Goal: Contribute content

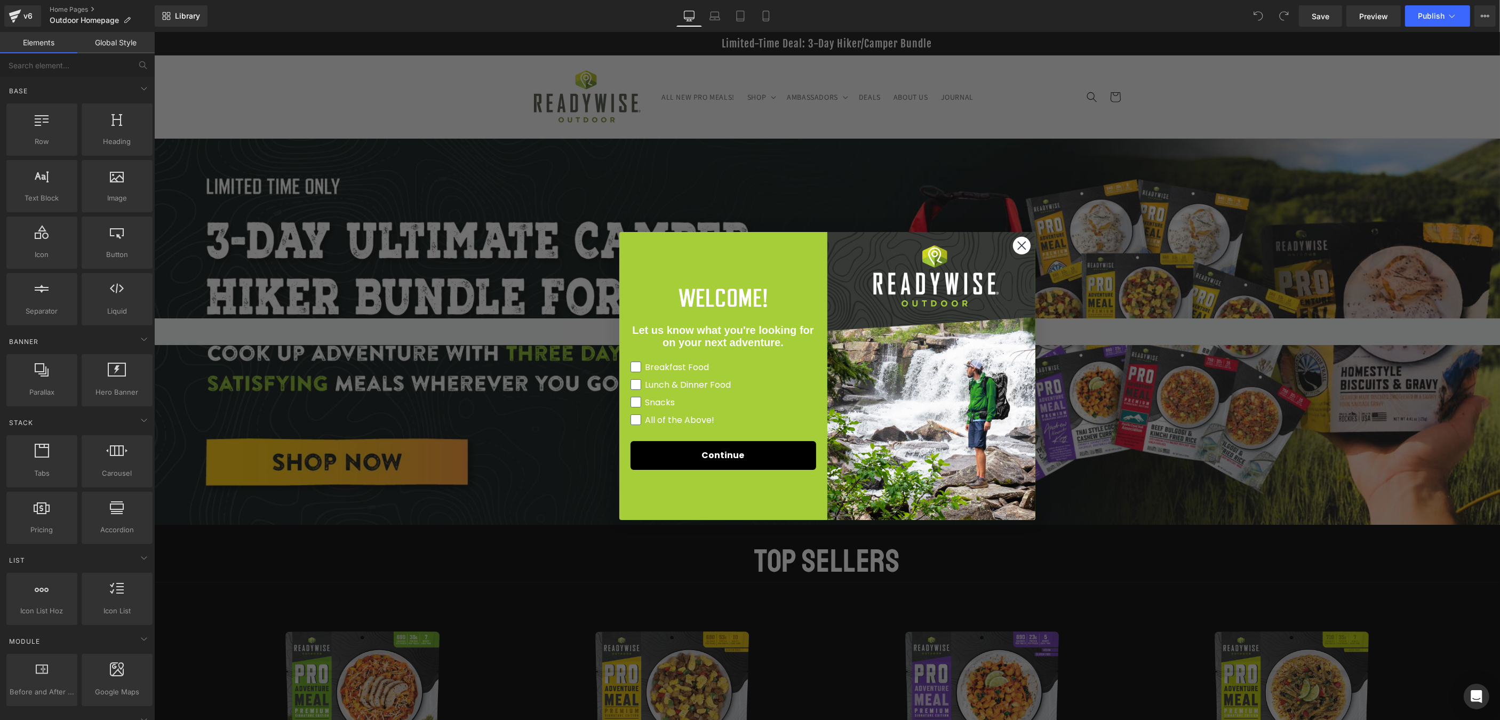
drag, startPoint x: 1020, startPoint y: 244, endPoint x: 1009, endPoint y: 252, distance: 13.8
click at [1020, 245] on icon "Close dialog" at bounding box center [1020, 245] width 7 height 7
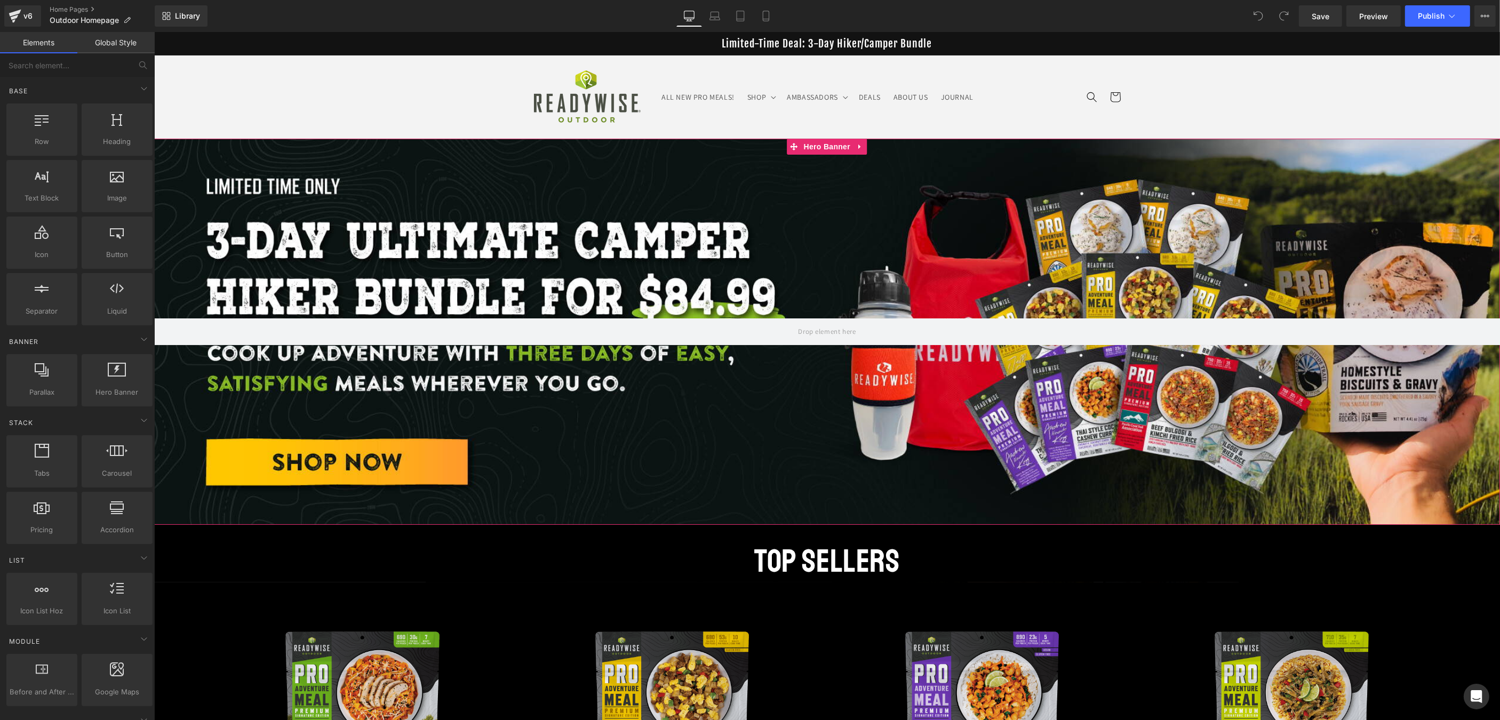
click at [726, 237] on div at bounding box center [827, 332] width 1346 height 386
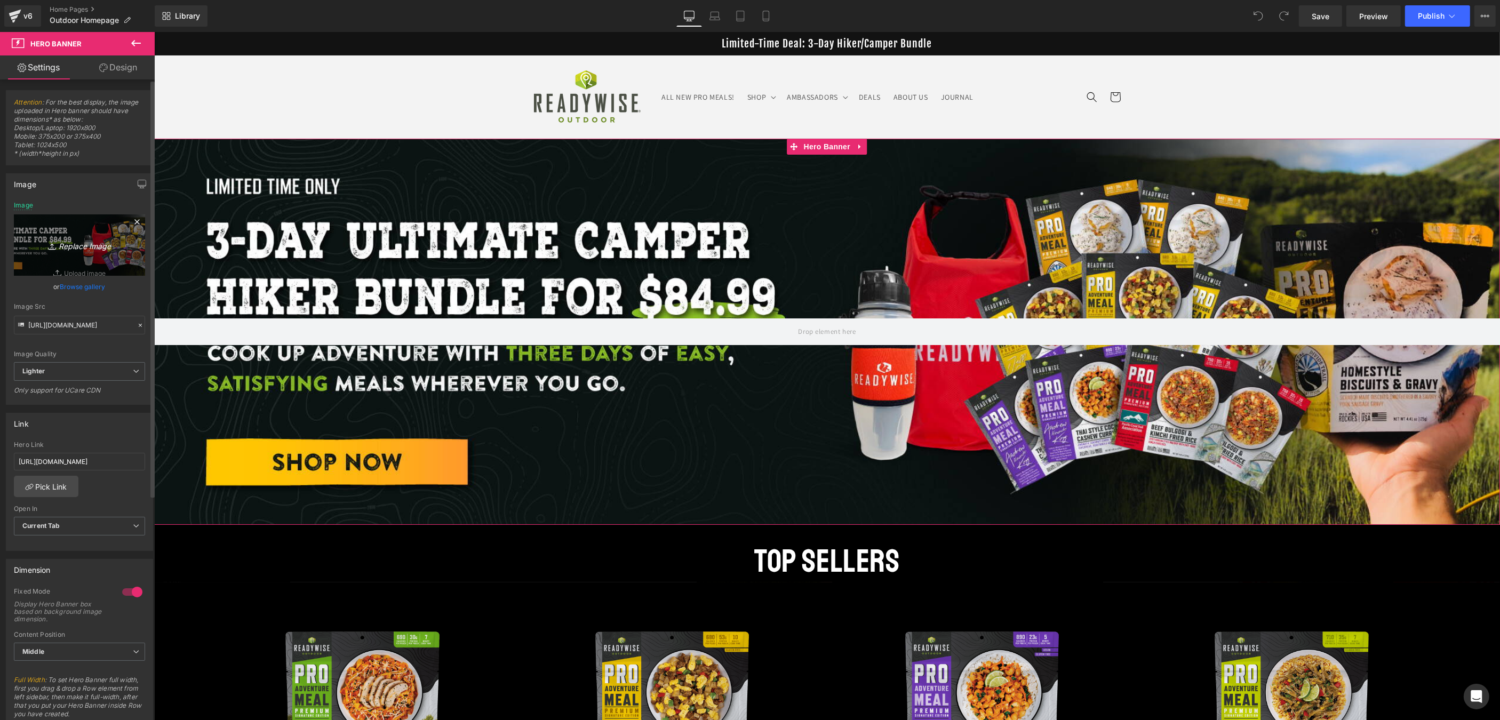
click at [78, 266] on link "Replace Image" at bounding box center [79, 244] width 131 height 61
type input "C:\fakepath\25_RWO 2 Day Adventure Meal Kit-35 only_banner_Desktop (1).jpg"
click at [65, 452] on input "[URL][DOMAIN_NAME]" at bounding box center [79, 454] width 131 height 18
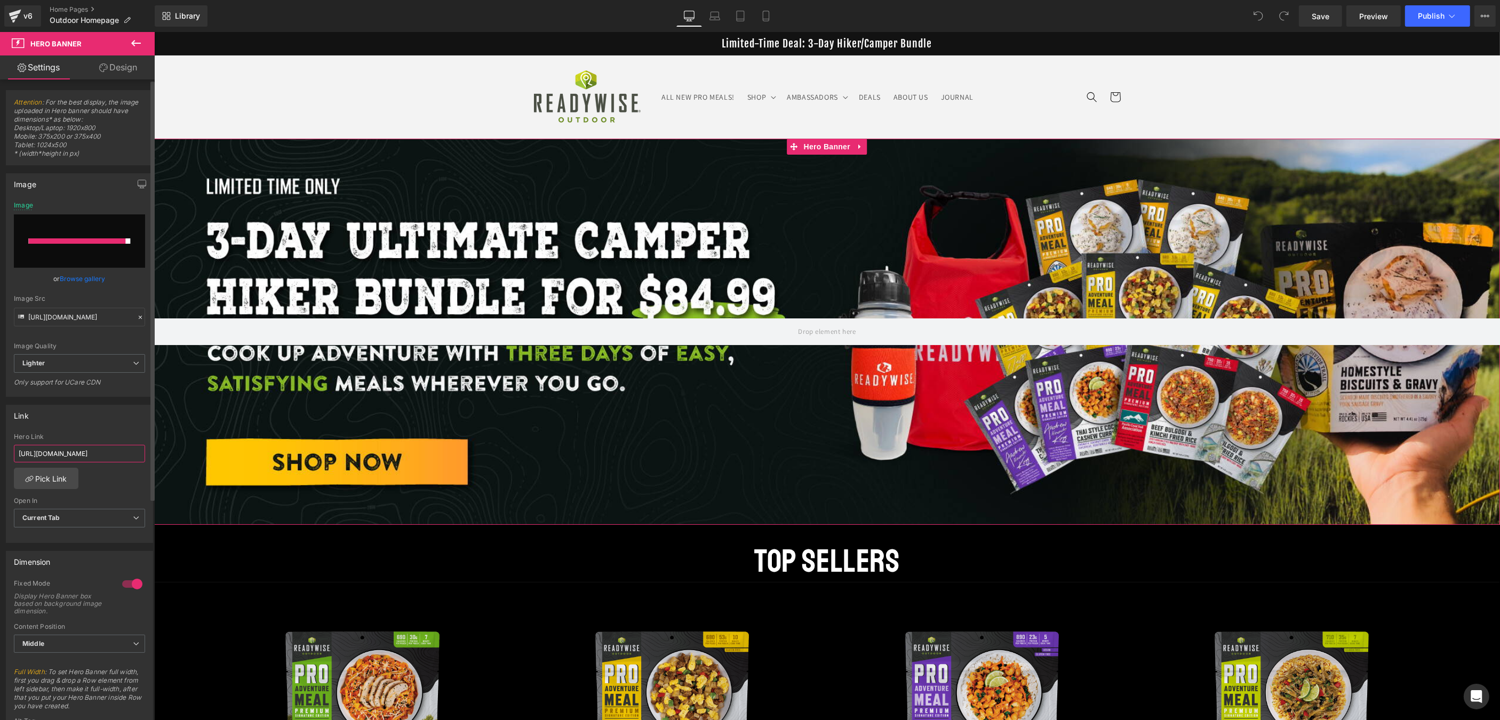
click at [65, 452] on input "[URL][DOMAIN_NAME]" at bounding box center [79, 454] width 131 height 18
paste input "outdoor-2-day-adventure-meal-kit"
type input "[URL][DOMAIN_NAME]"
click at [77, 278] on link "Browse gallery" at bounding box center [82, 278] width 45 height 19
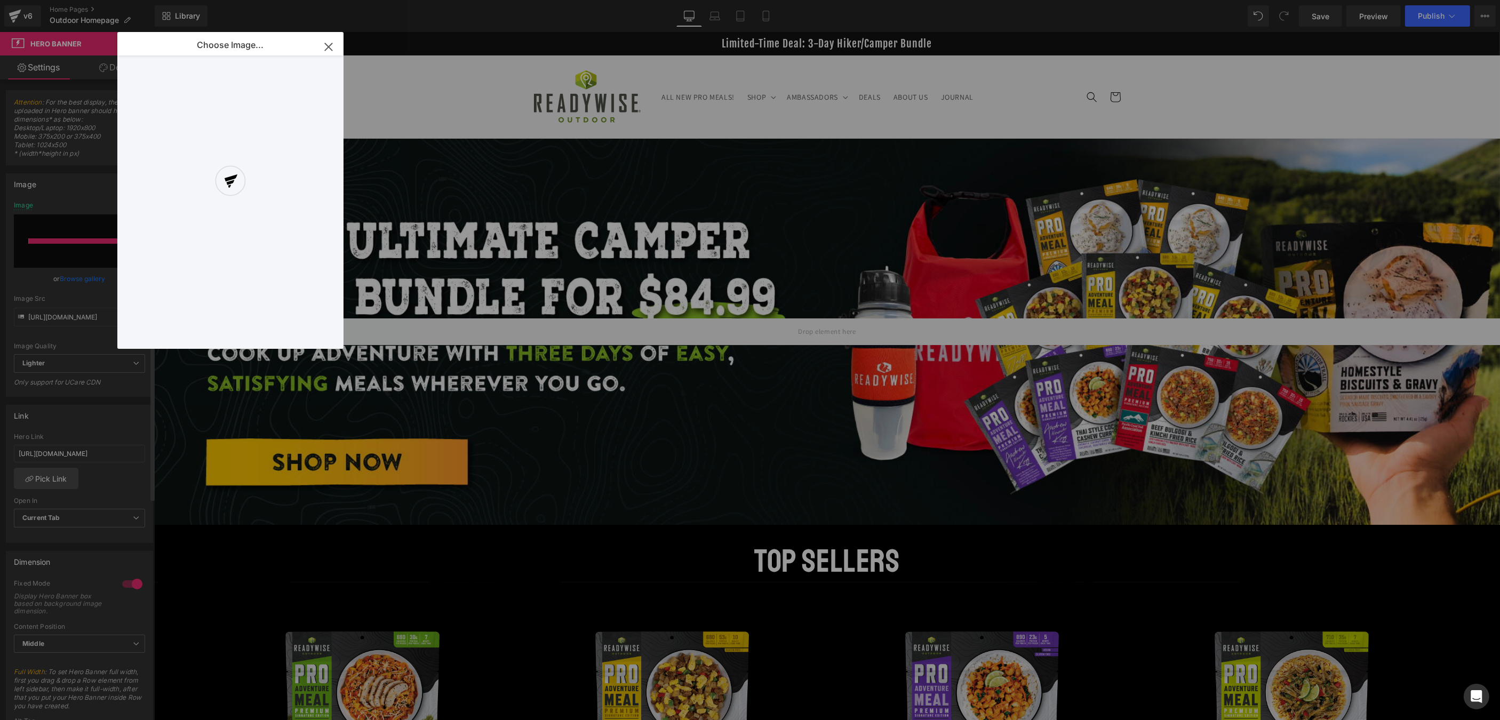
scroll to position [0, 0]
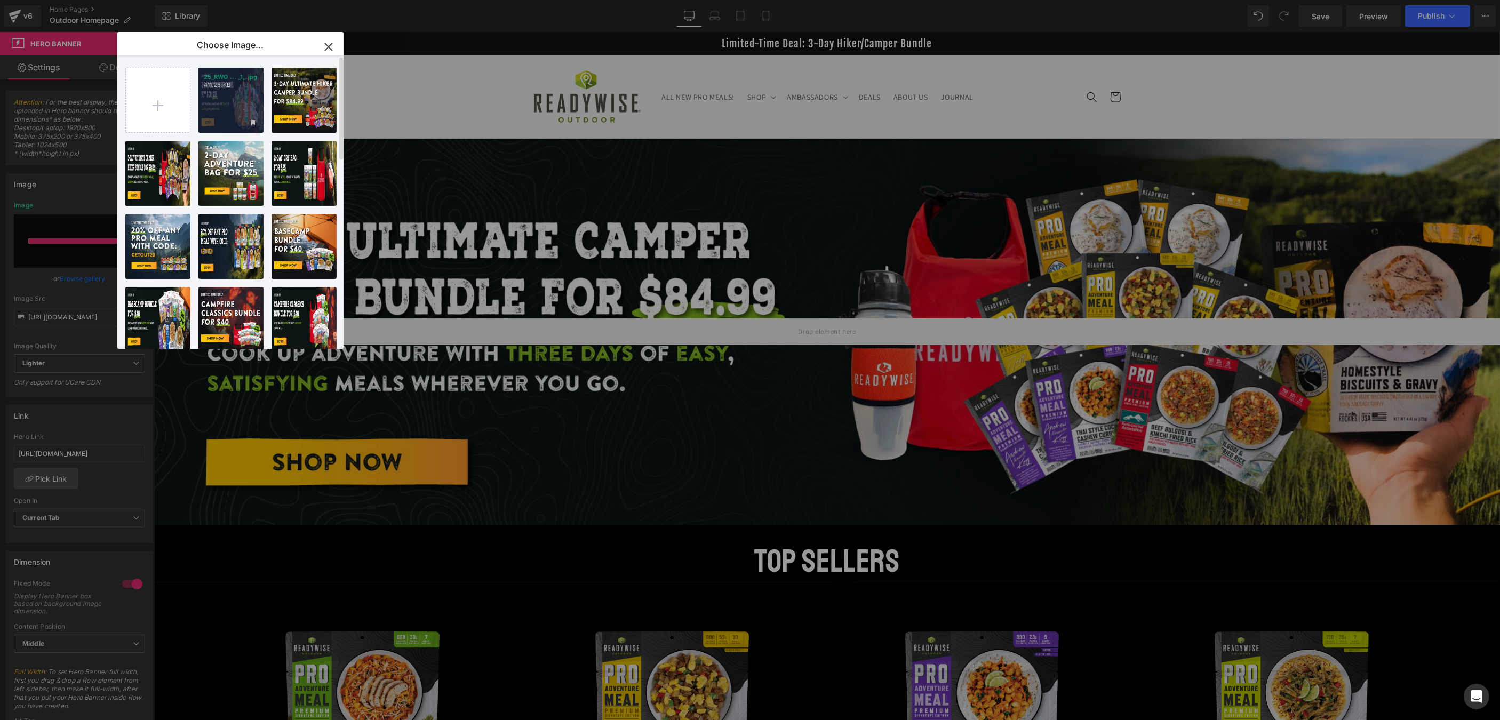
click at [228, 110] on div "25_RWO ... _1_.jpg 411.25 KB" at bounding box center [230, 100] width 65 height 65
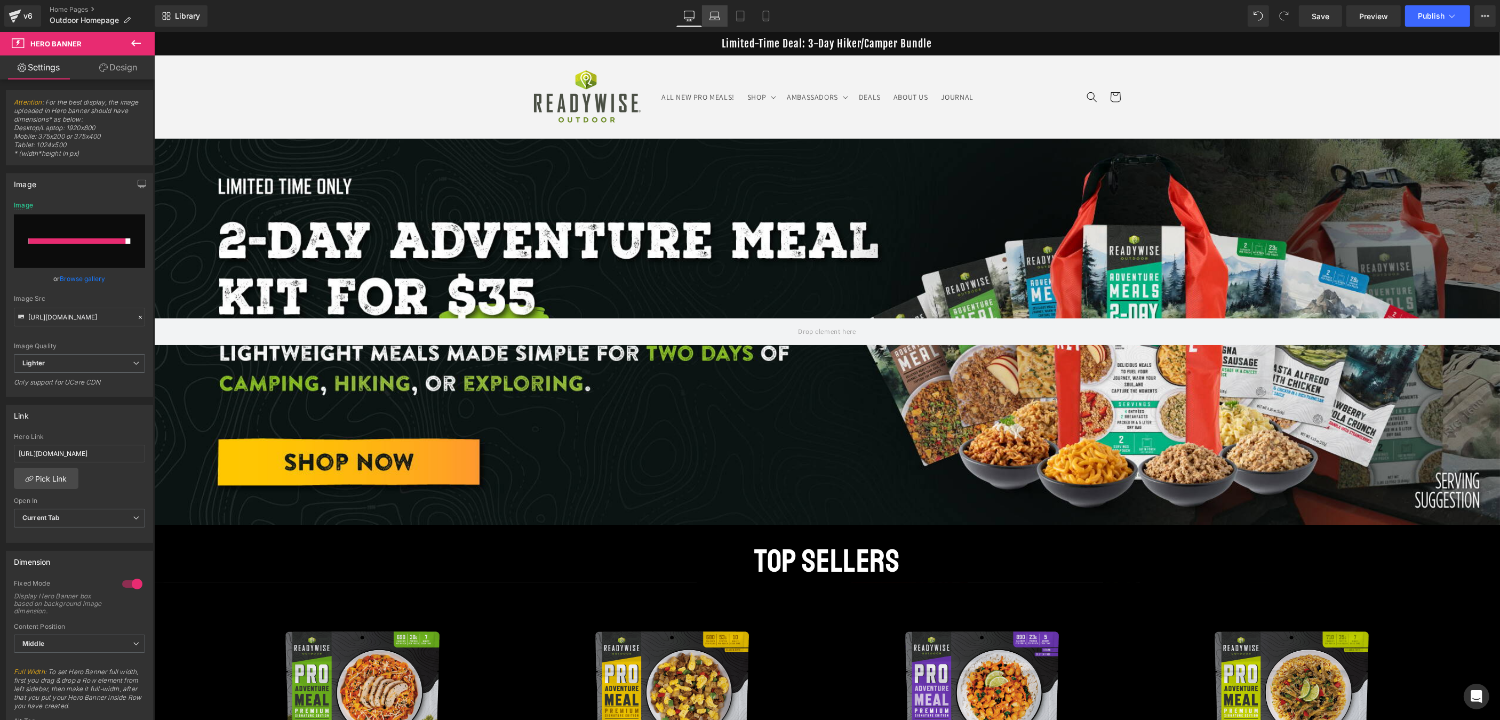
click at [714, 16] on icon at bounding box center [714, 16] width 11 height 11
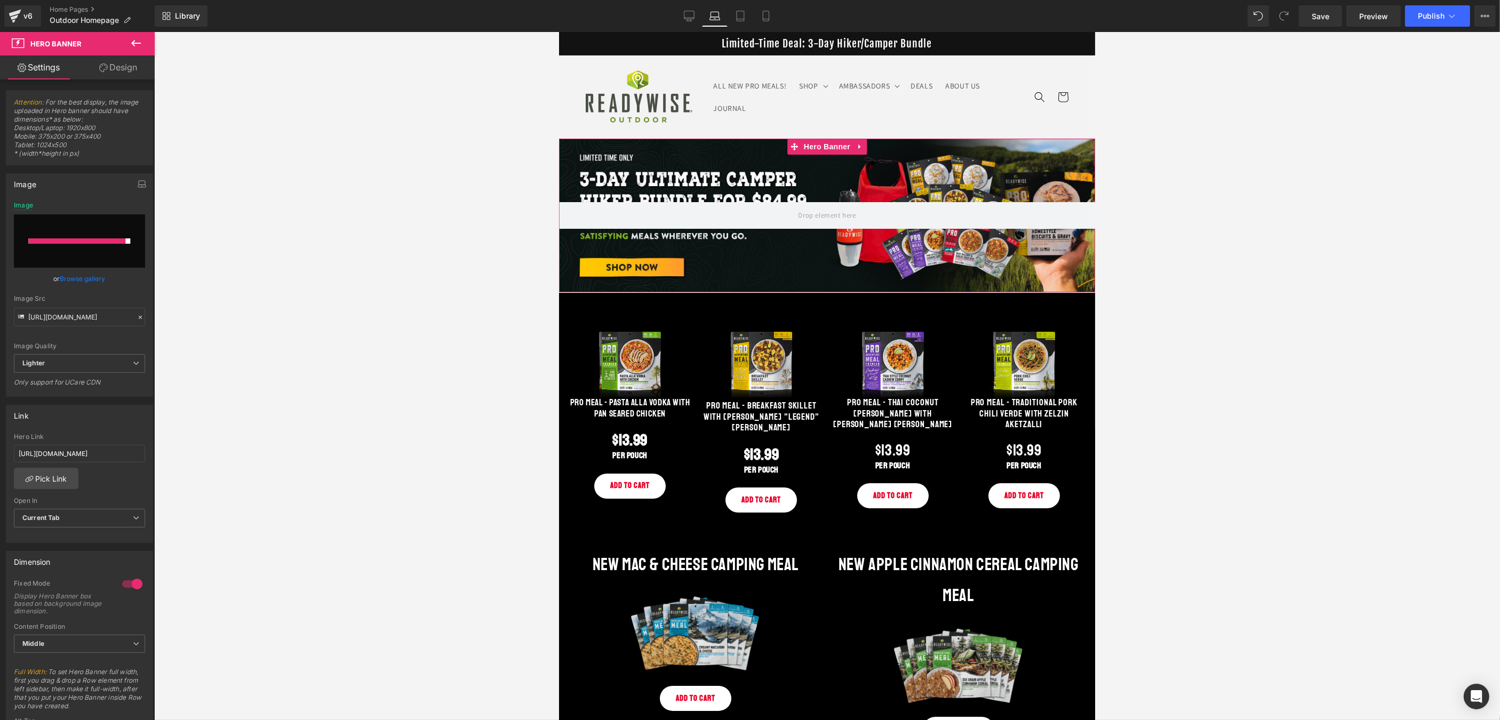
click at [725, 254] on div at bounding box center [827, 216] width 536 height 154
click at [86, 276] on link "Browse gallery" at bounding box center [82, 278] width 45 height 19
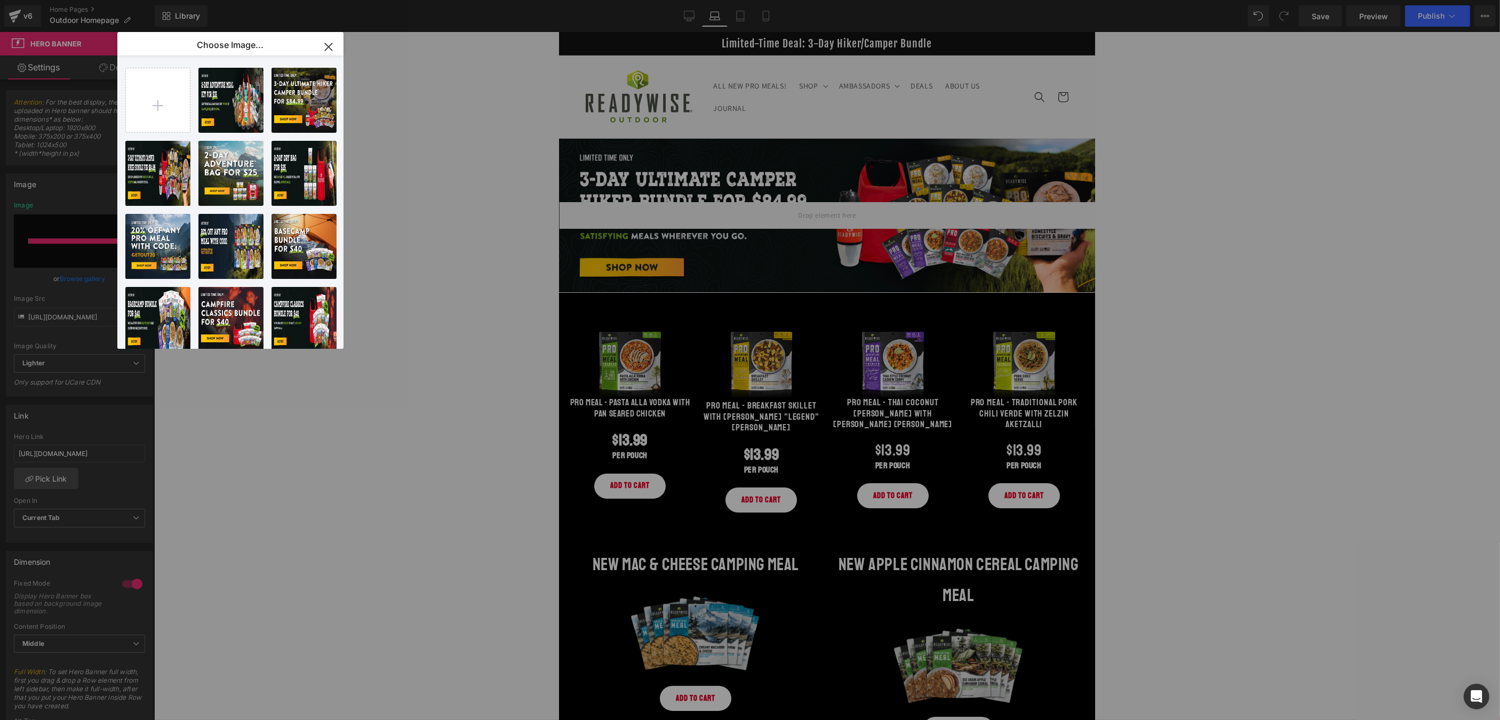
click at [0, 0] on div "25_RWO ... _1_.jpg 411.25 KB" at bounding box center [0, 0] width 0 height 0
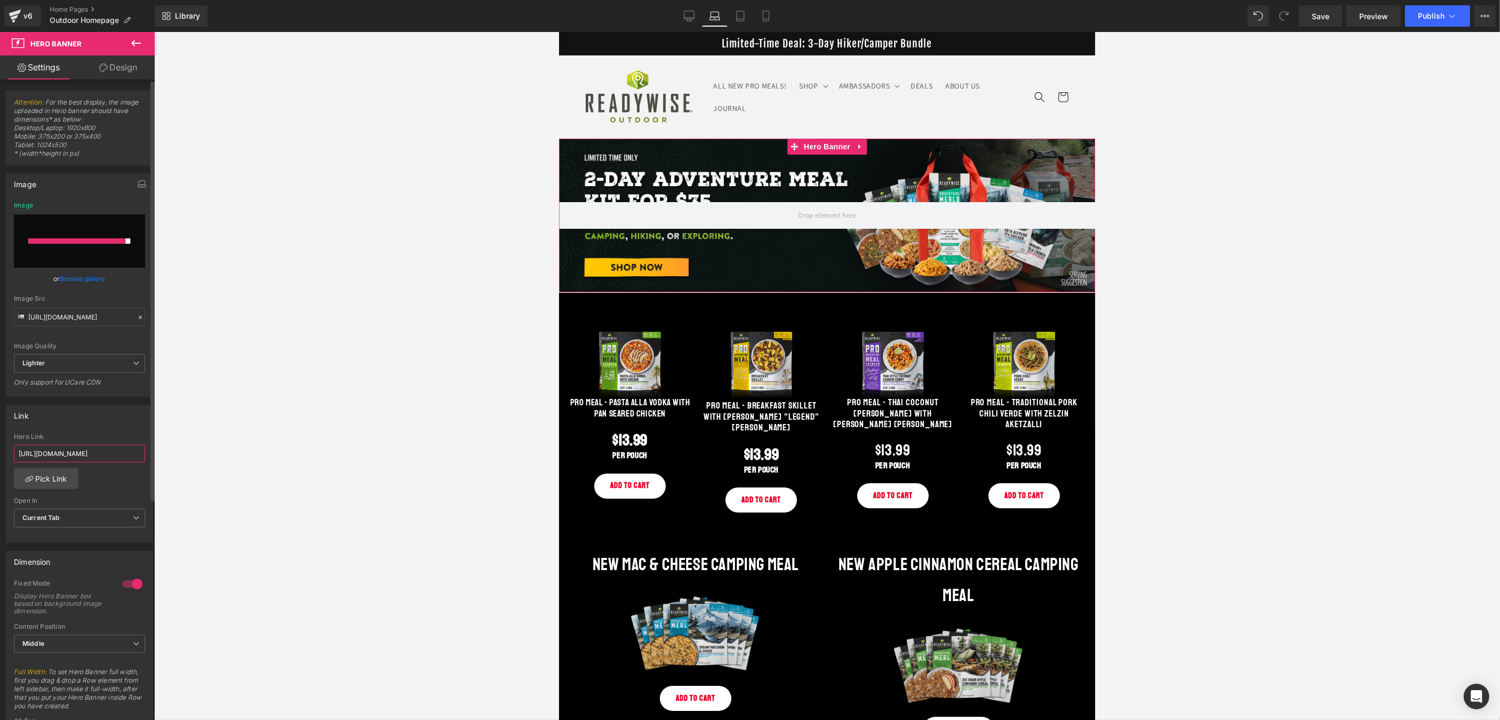
click at [106, 448] on input "[URL][DOMAIN_NAME]" at bounding box center [79, 454] width 131 height 18
click at [744, 18] on icon at bounding box center [740, 16] width 7 height 10
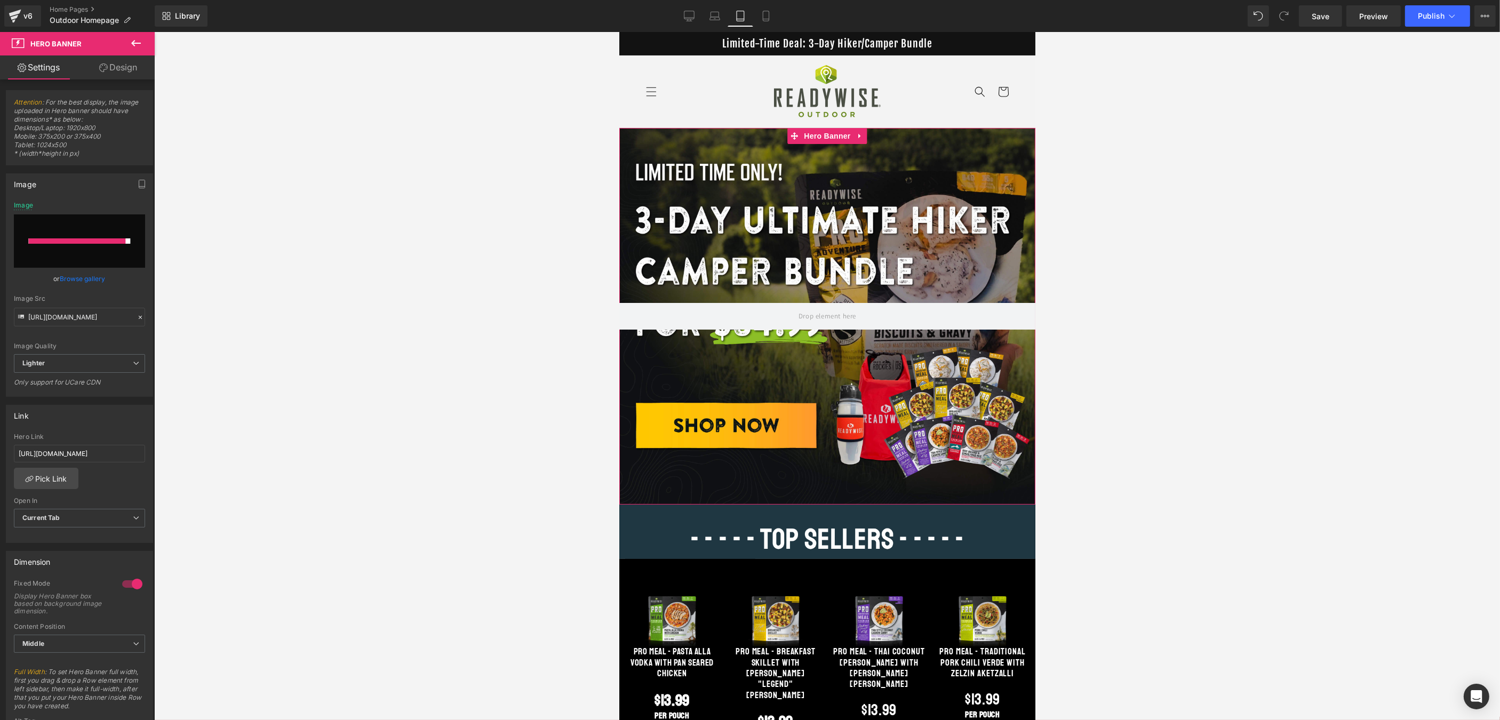
click at [98, 278] on link "Browse gallery" at bounding box center [82, 278] width 45 height 19
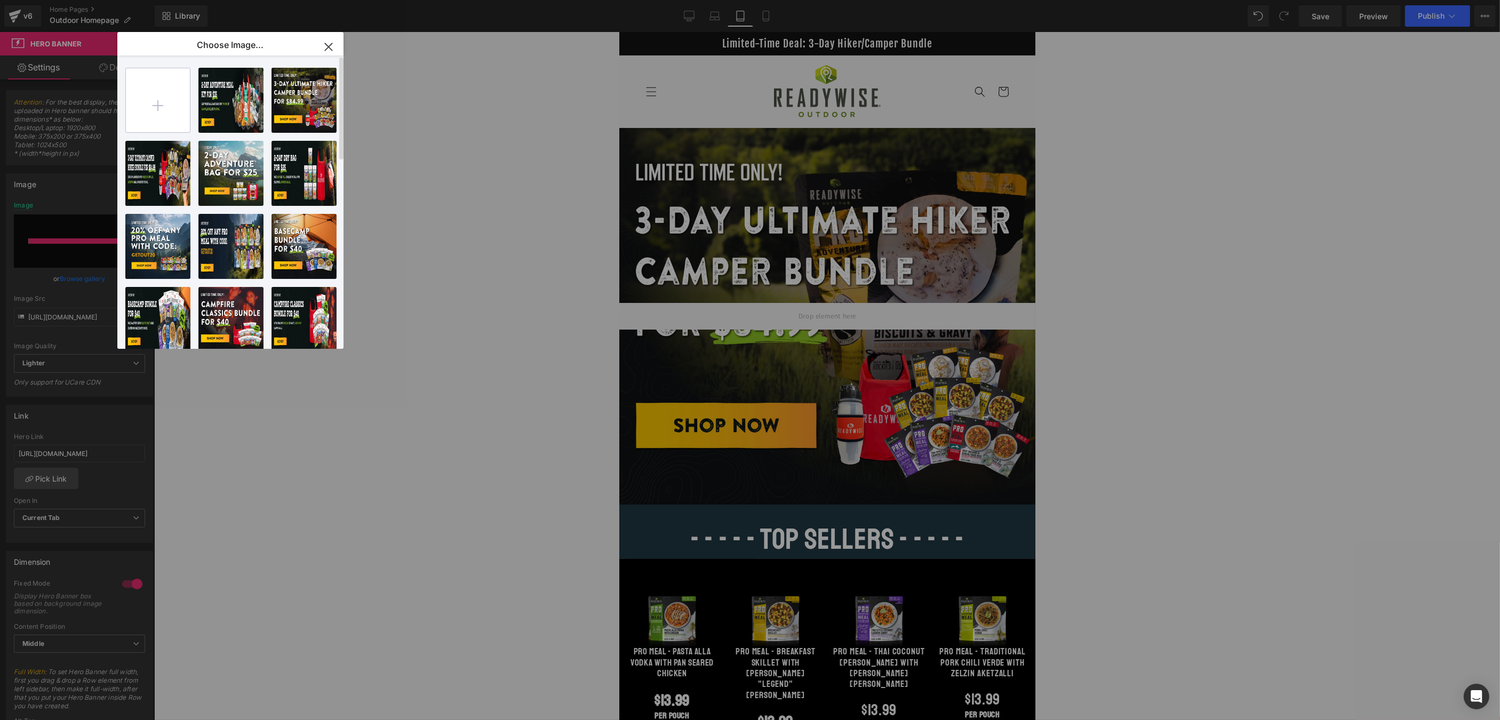
click at [175, 88] on input "file" at bounding box center [158, 100] width 64 height 64
type input "C:\fakepath\25_RWO 2 Day Adventure Meal Kit-35 only_banner_Mobile (1).jpg"
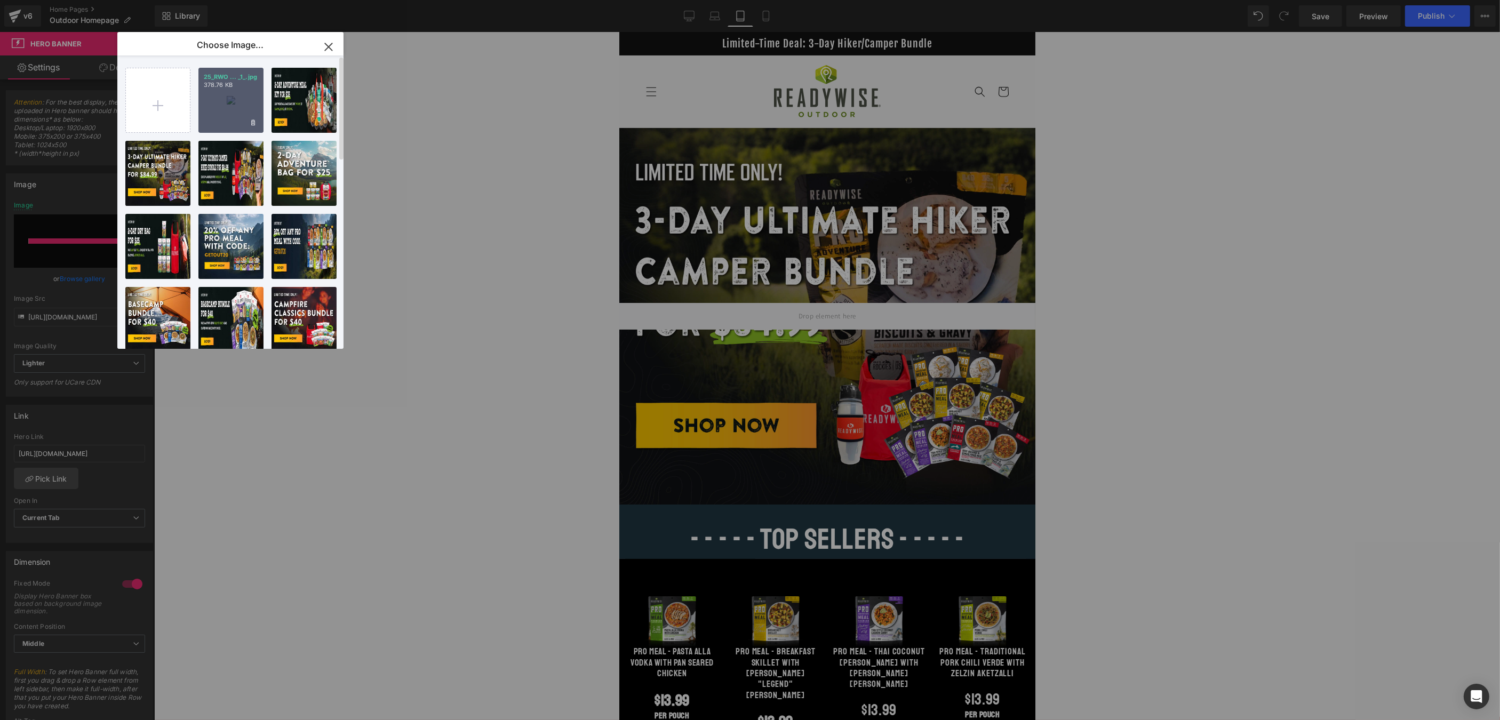
click at [237, 105] on div "25_RWO ... _1_.jpg 378.76 KB" at bounding box center [230, 100] width 65 height 65
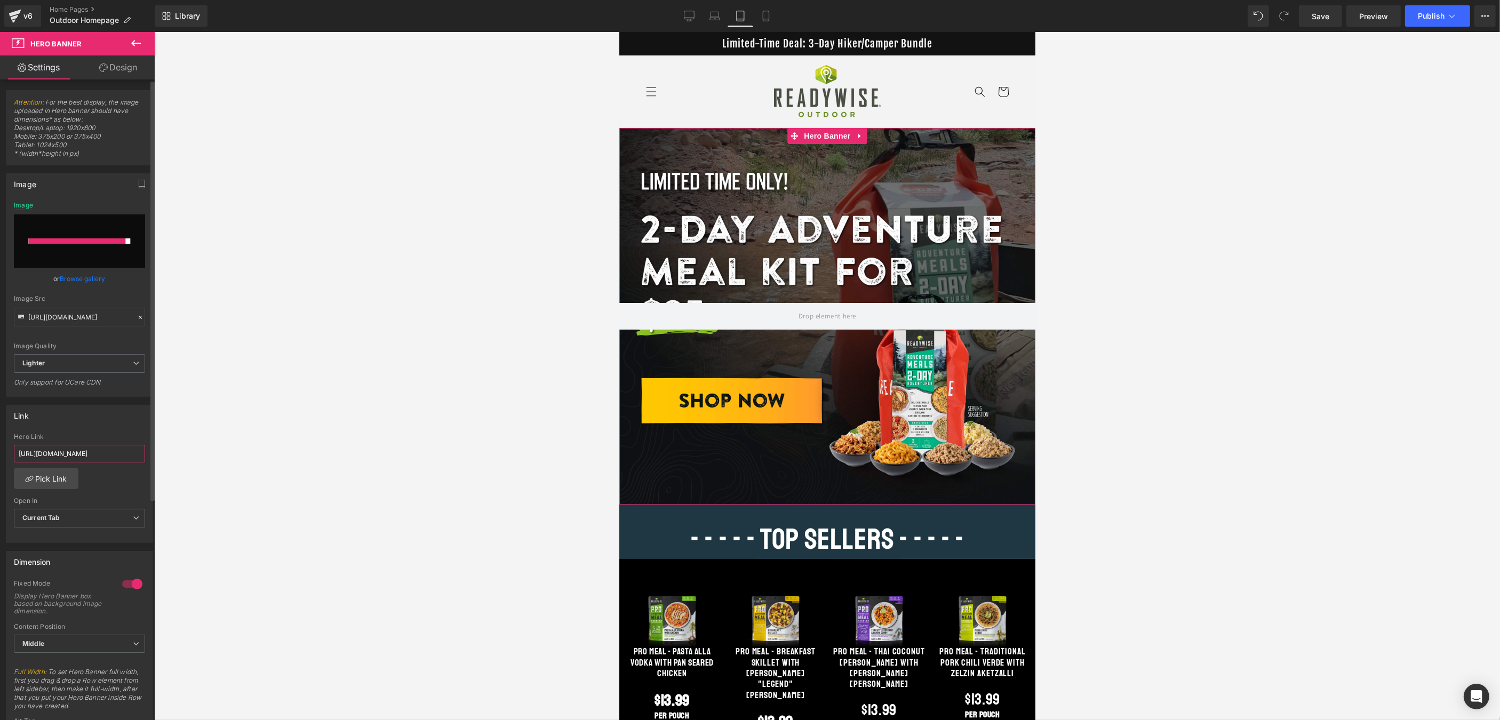
click at [95, 453] on input "[URL][DOMAIN_NAME]" at bounding box center [79, 454] width 131 height 18
click at [768, 10] on link "Mobile" at bounding box center [766, 15] width 26 height 21
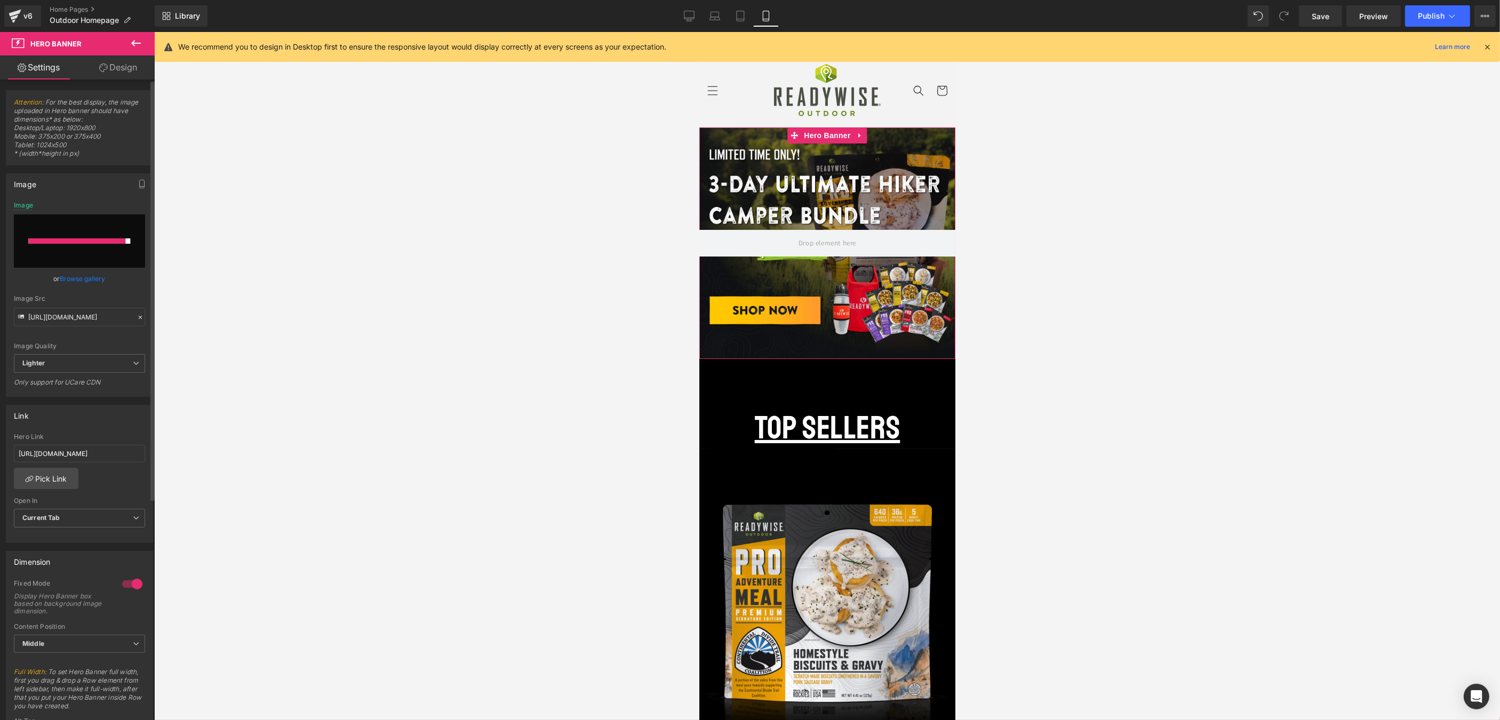
click at [96, 277] on link "Browse gallery" at bounding box center [82, 278] width 45 height 19
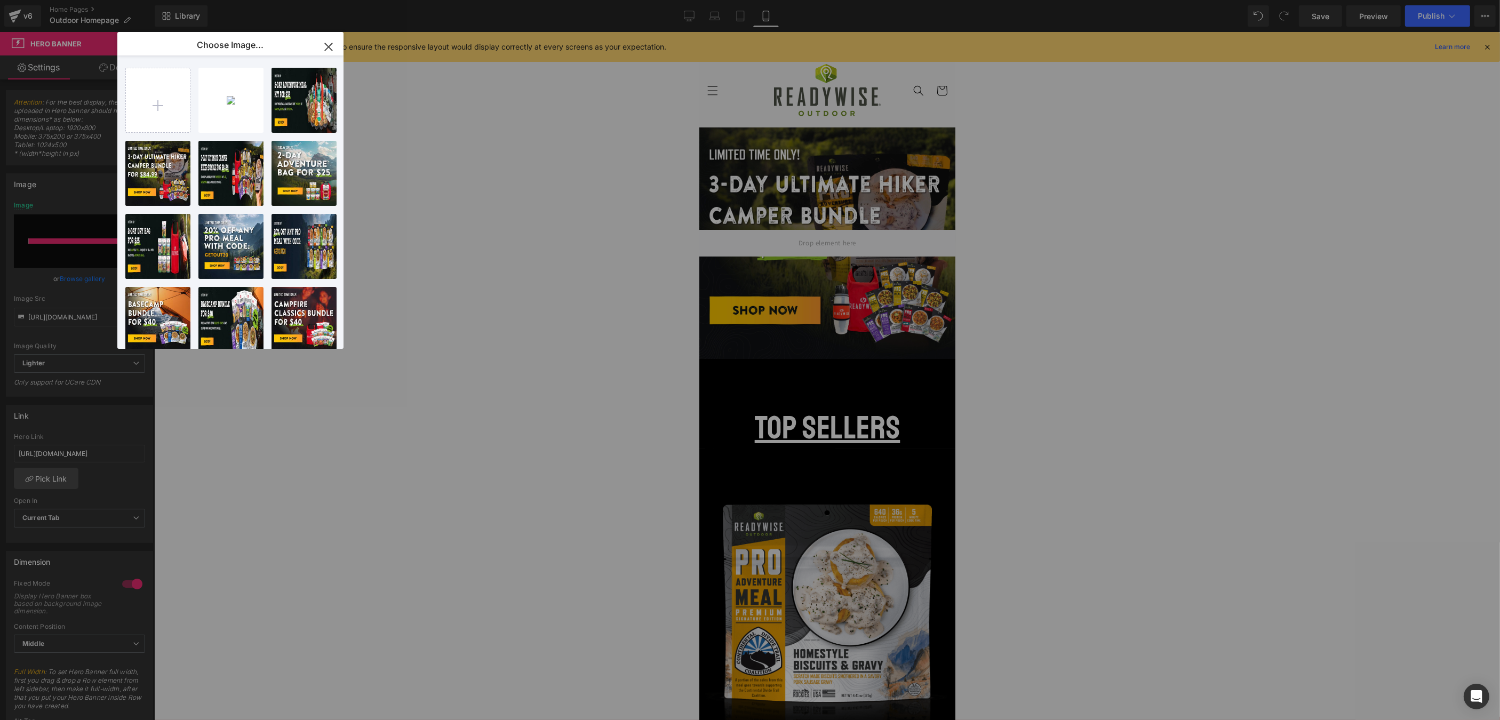
click at [0, 0] on div "25_RWO ... _1_.jpg 378.76 KB" at bounding box center [0, 0] width 0 height 0
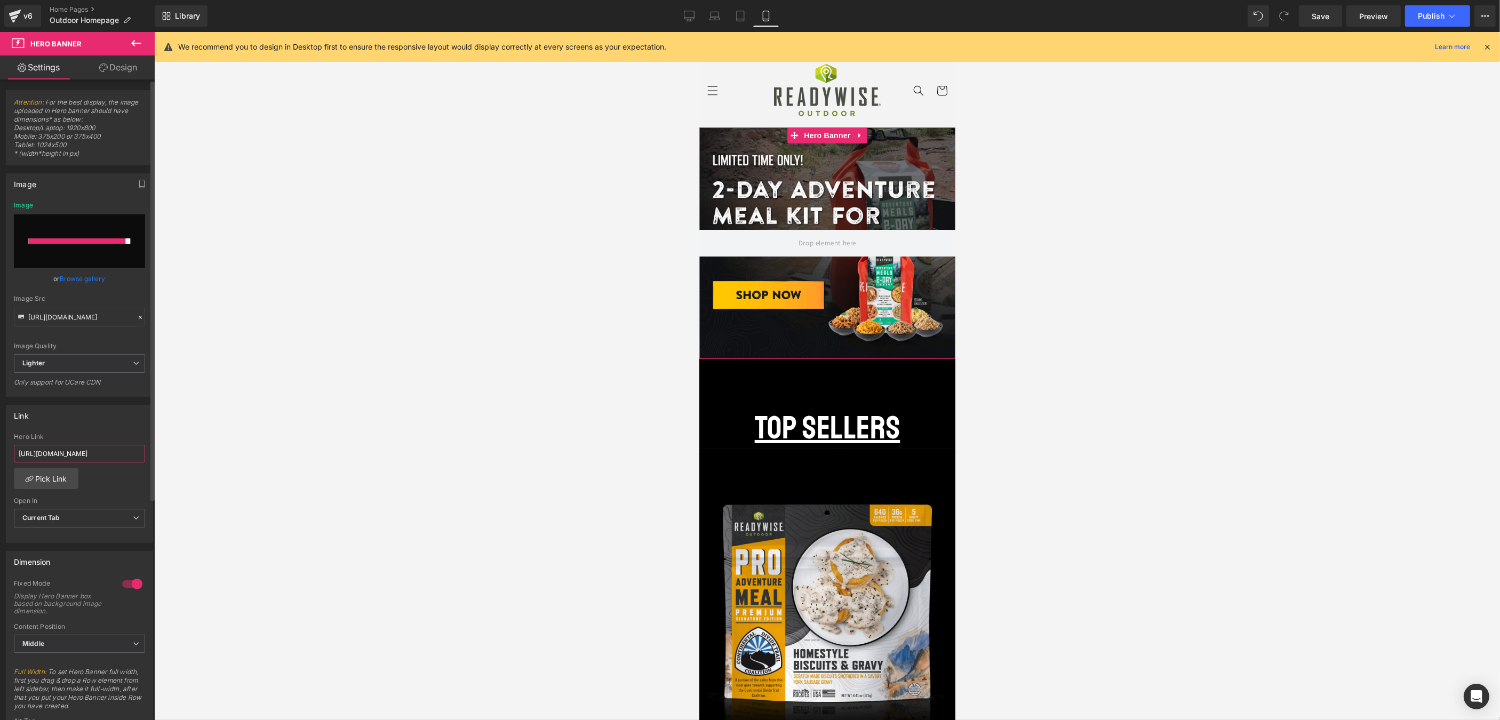
click at [99, 454] on input "[URL][DOMAIN_NAME]" at bounding box center [79, 454] width 131 height 18
click at [99, 453] on input "[URL][DOMAIN_NAME]" at bounding box center [79, 454] width 131 height 18
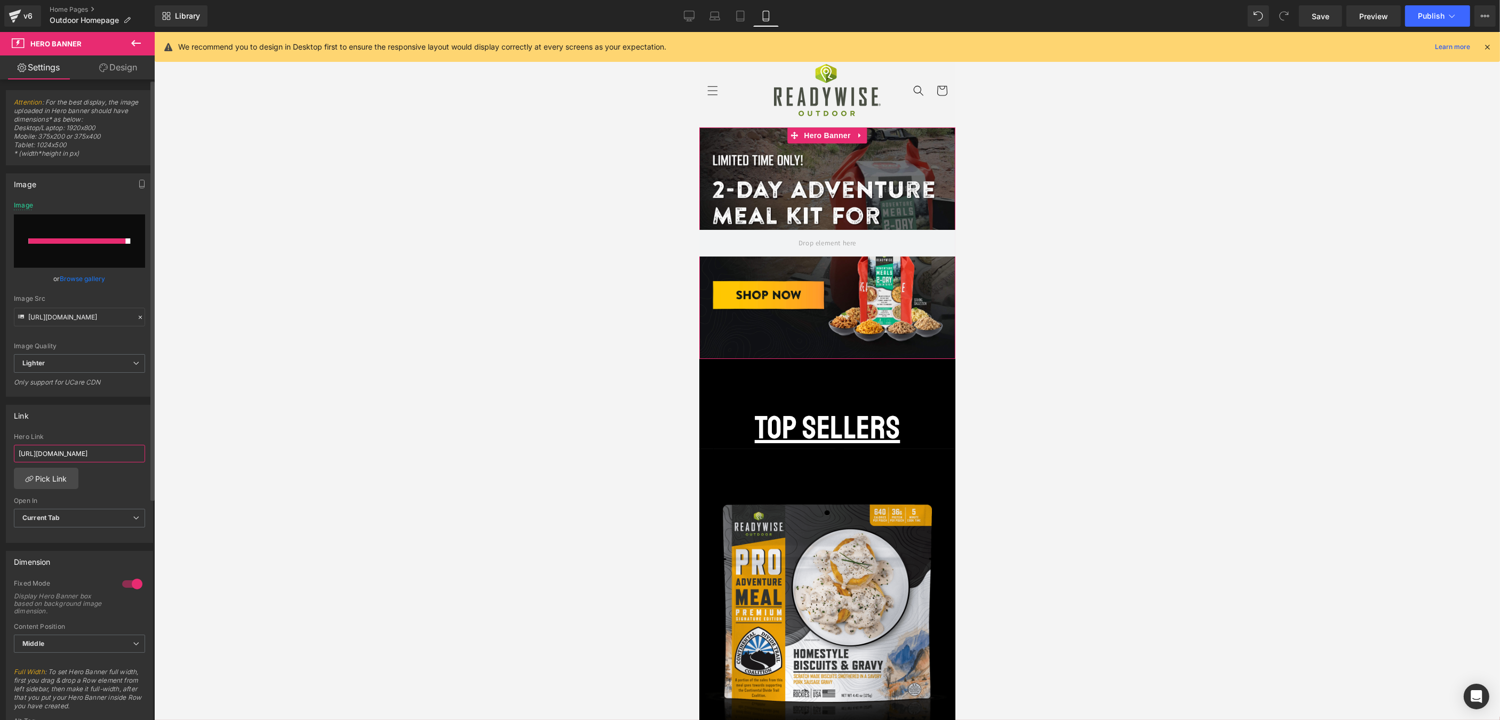
click at [99, 453] on input "[URL][DOMAIN_NAME]" at bounding box center [79, 454] width 131 height 18
click at [1437, 14] on span "Publish" at bounding box center [1431, 16] width 27 height 9
